Goal: Task Accomplishment & Management: Use online tool/utility

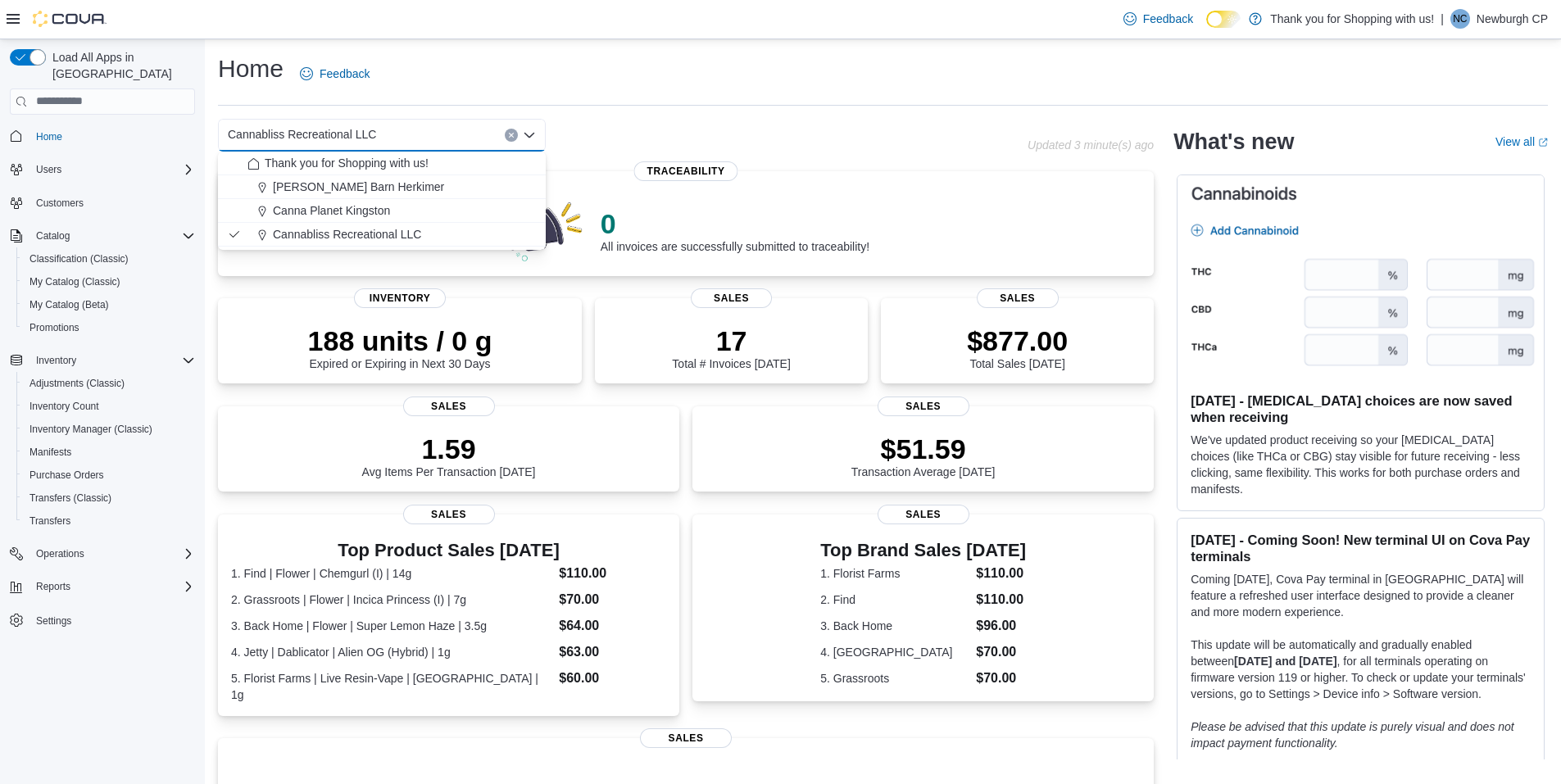
click at [970, 94] on div "Home Feedback" at bounding box center [883, 74] width 1330 height 43
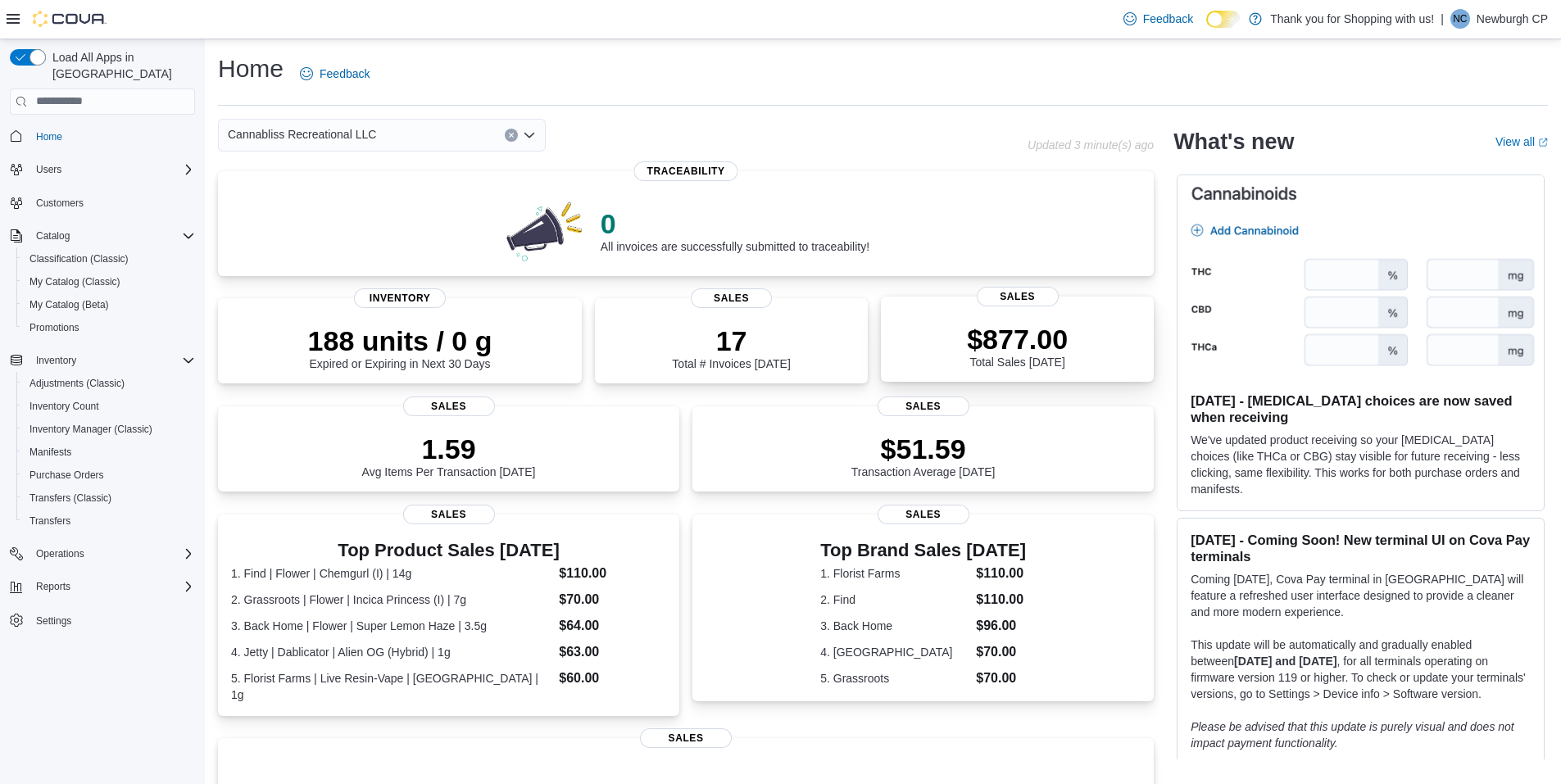
click at [1009, 339] on p "$877.00" at bounding box center [1017, 339] width 101 height 33
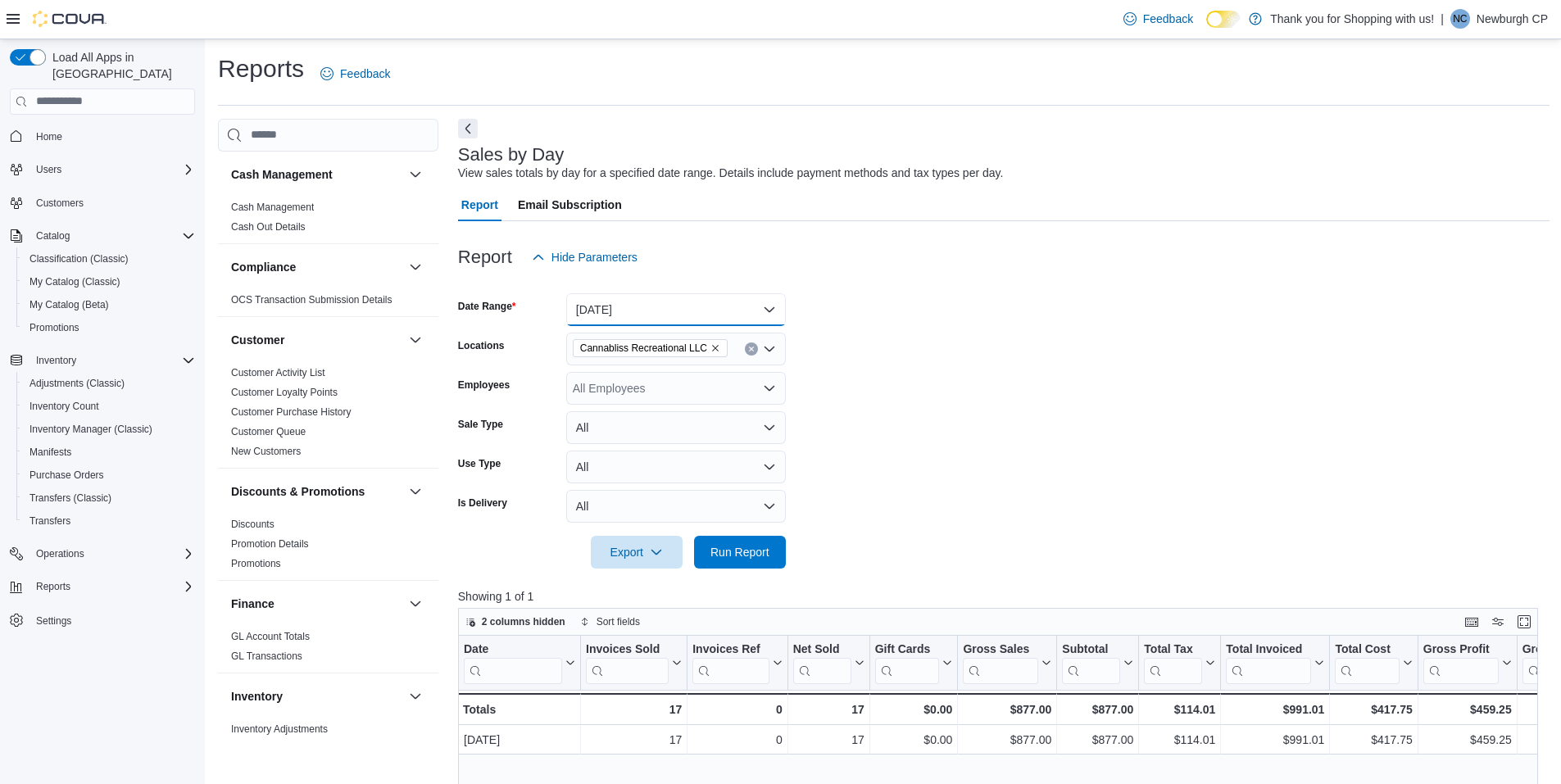
click at [637, 304] on button "[DATE]" at bounding box center [676, 310] width 220 height 33
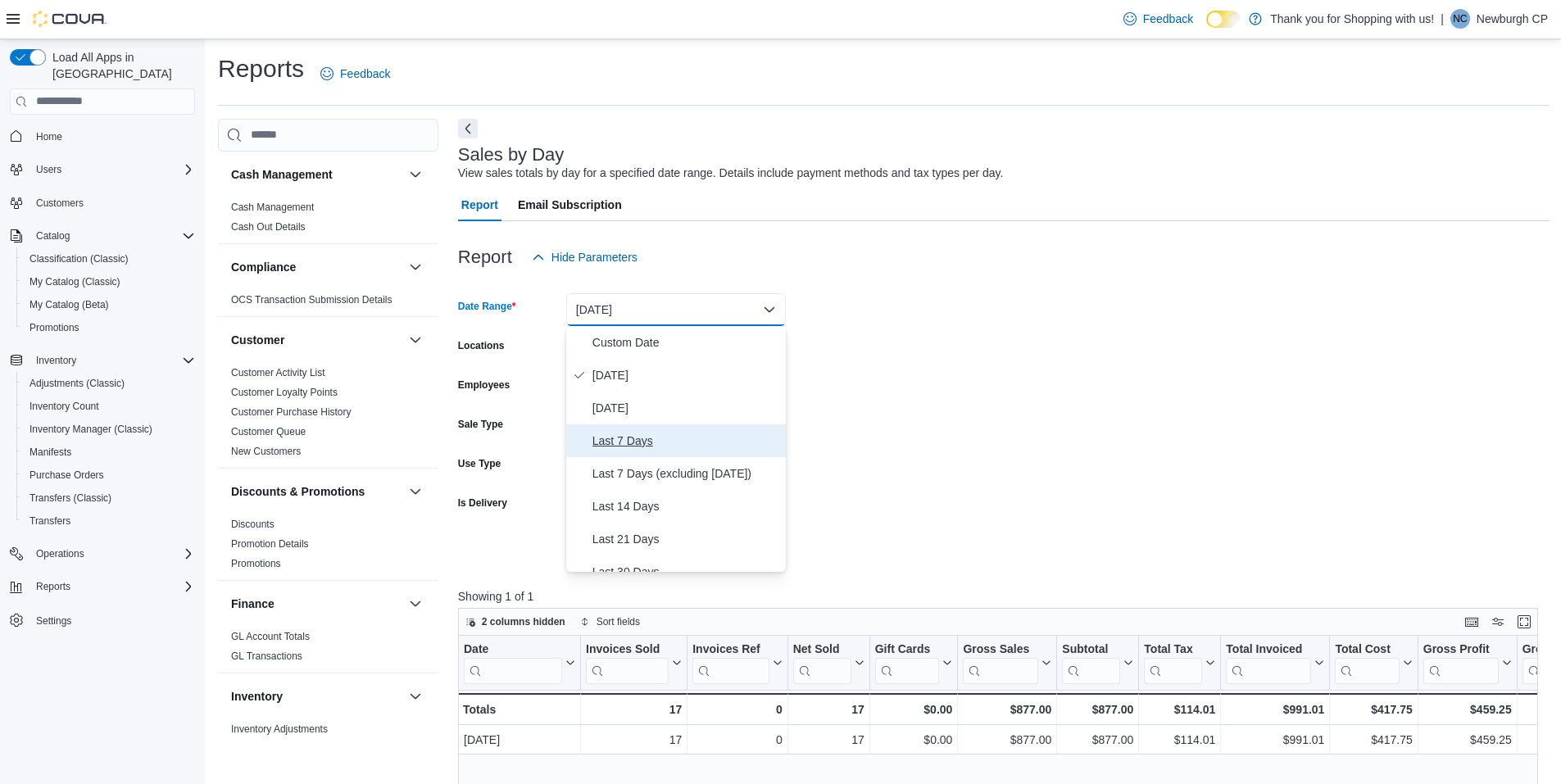
click at [662, 433] on span "Last 7 Days" at bounding box center [686, 441] width 186 height 20
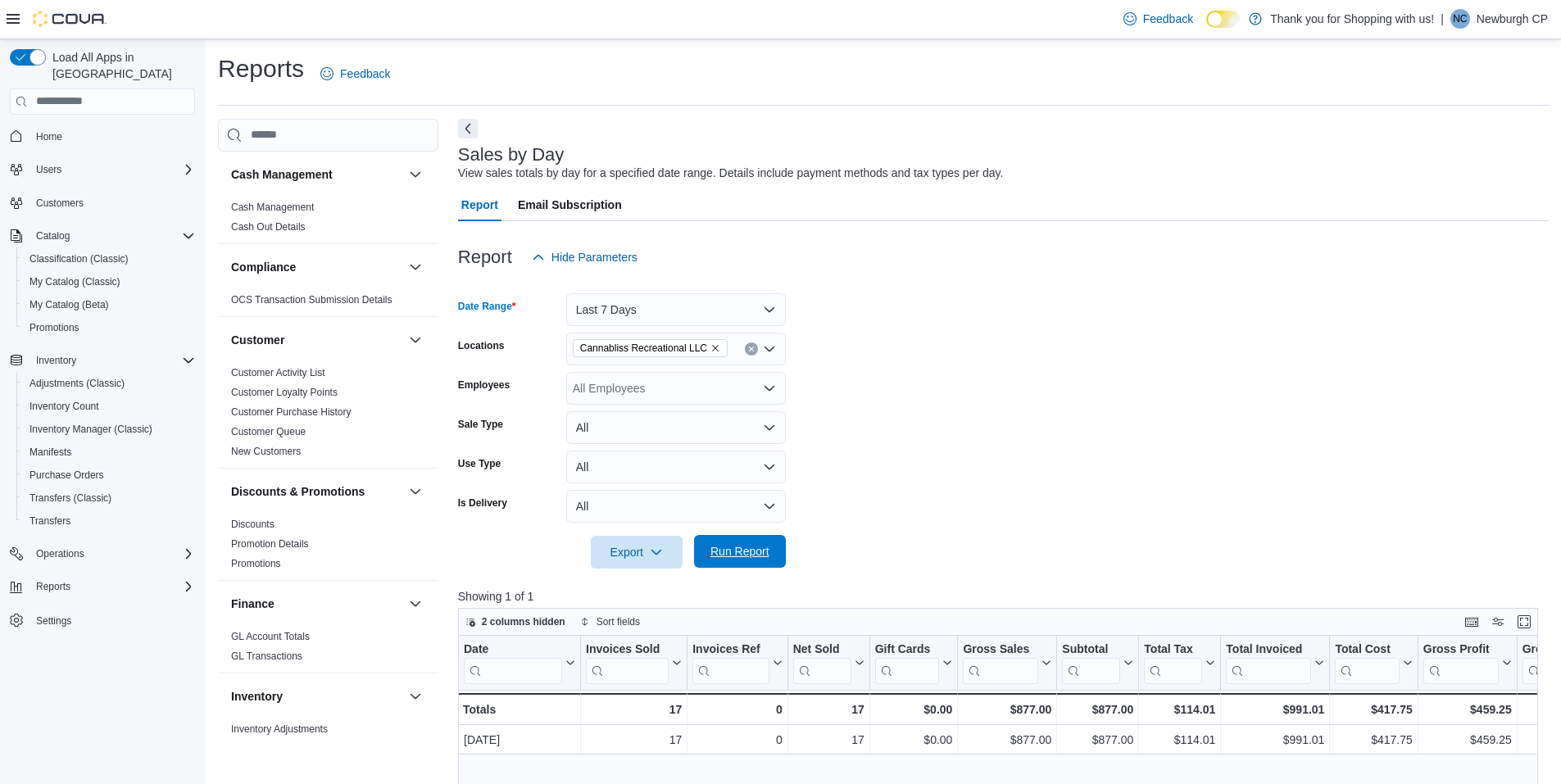
click at [754, 550] on span "Run Report" at bounding box center [740, 550] width 59 height 16
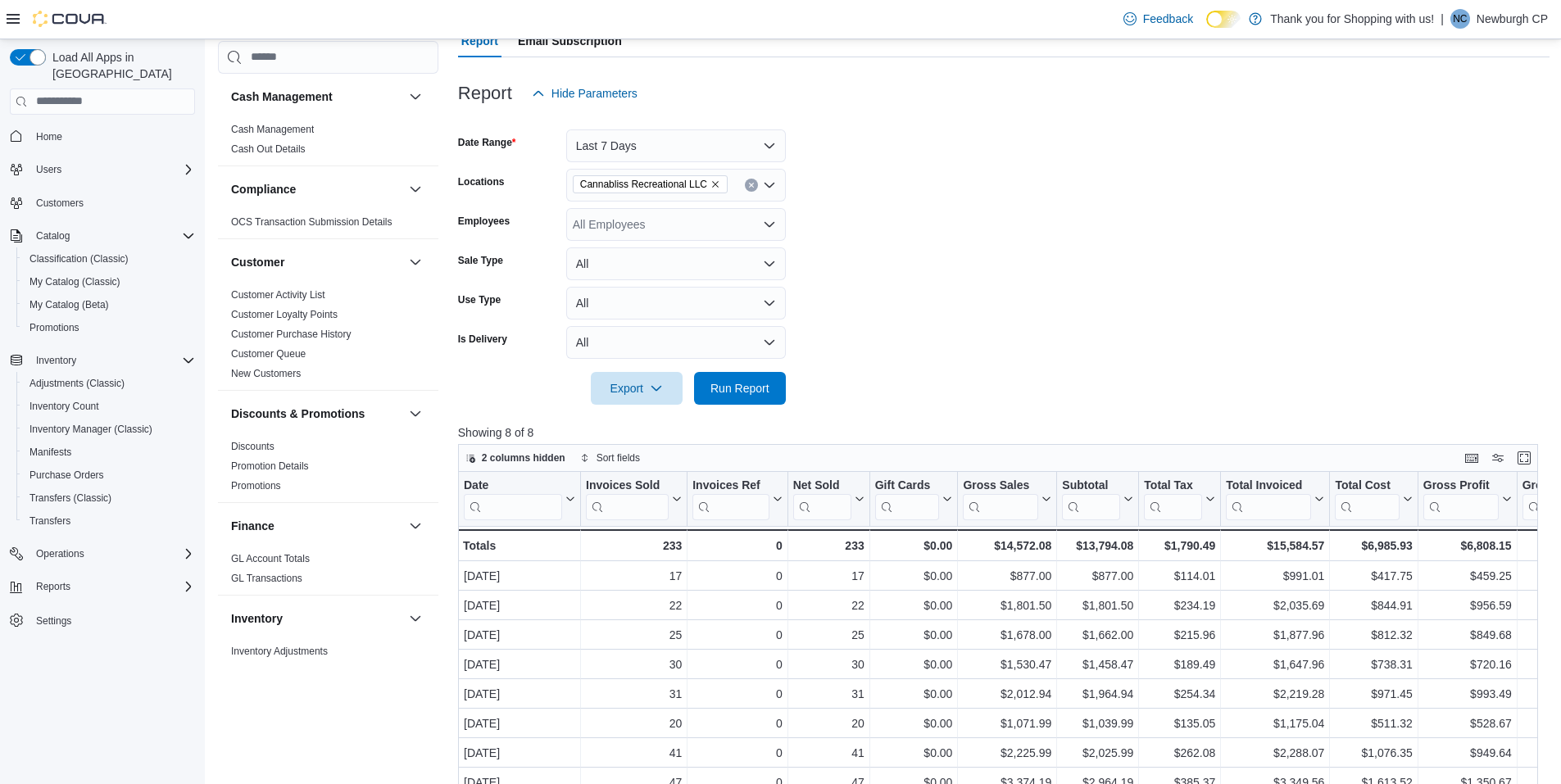
scroll to position [246, 0]
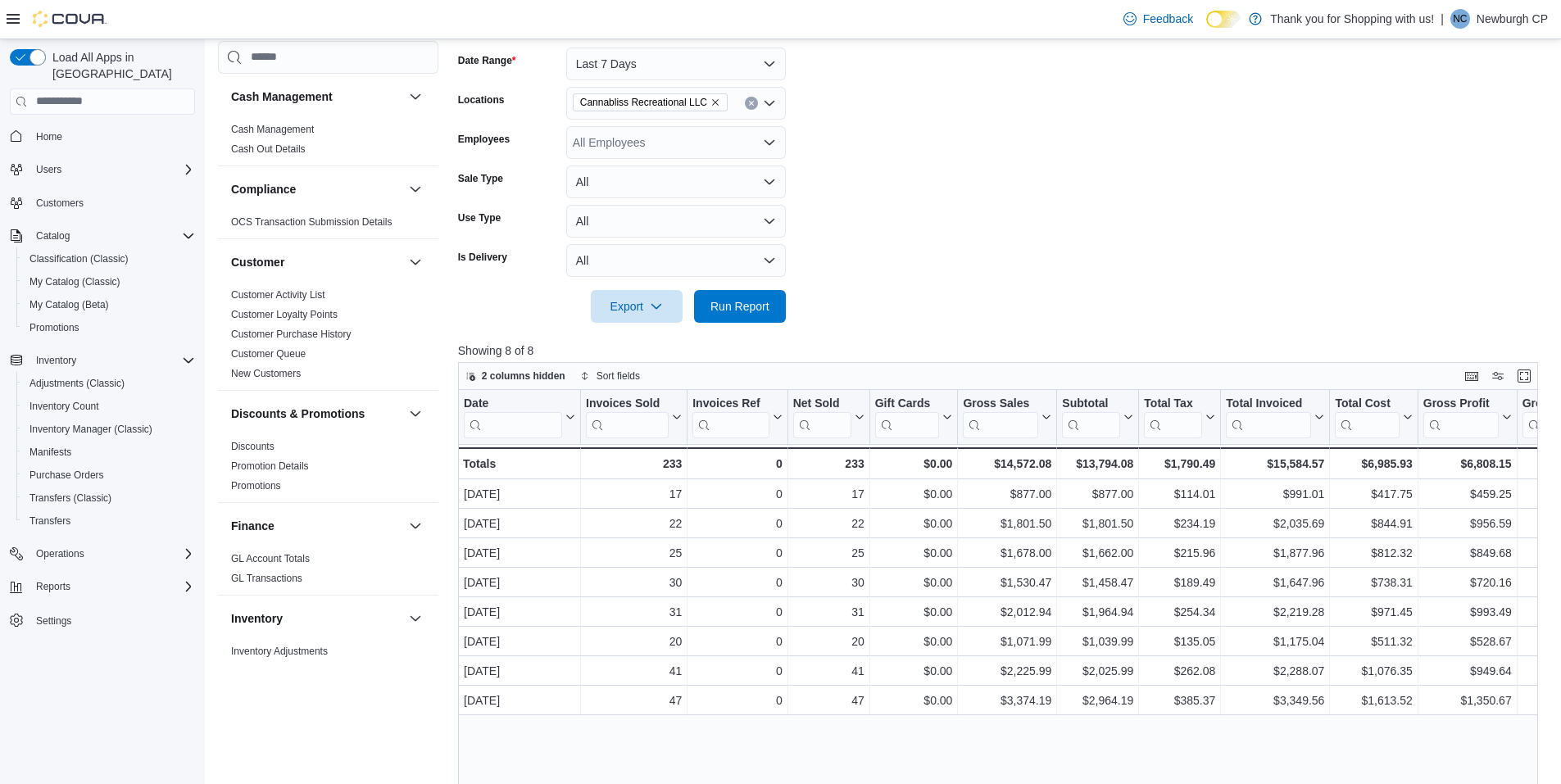
click at [72, 126] on span "Home" at bounding box center [112, 137] width 166 height 21
